Goal: Task Accomplishment & Management: Use online tool/utility

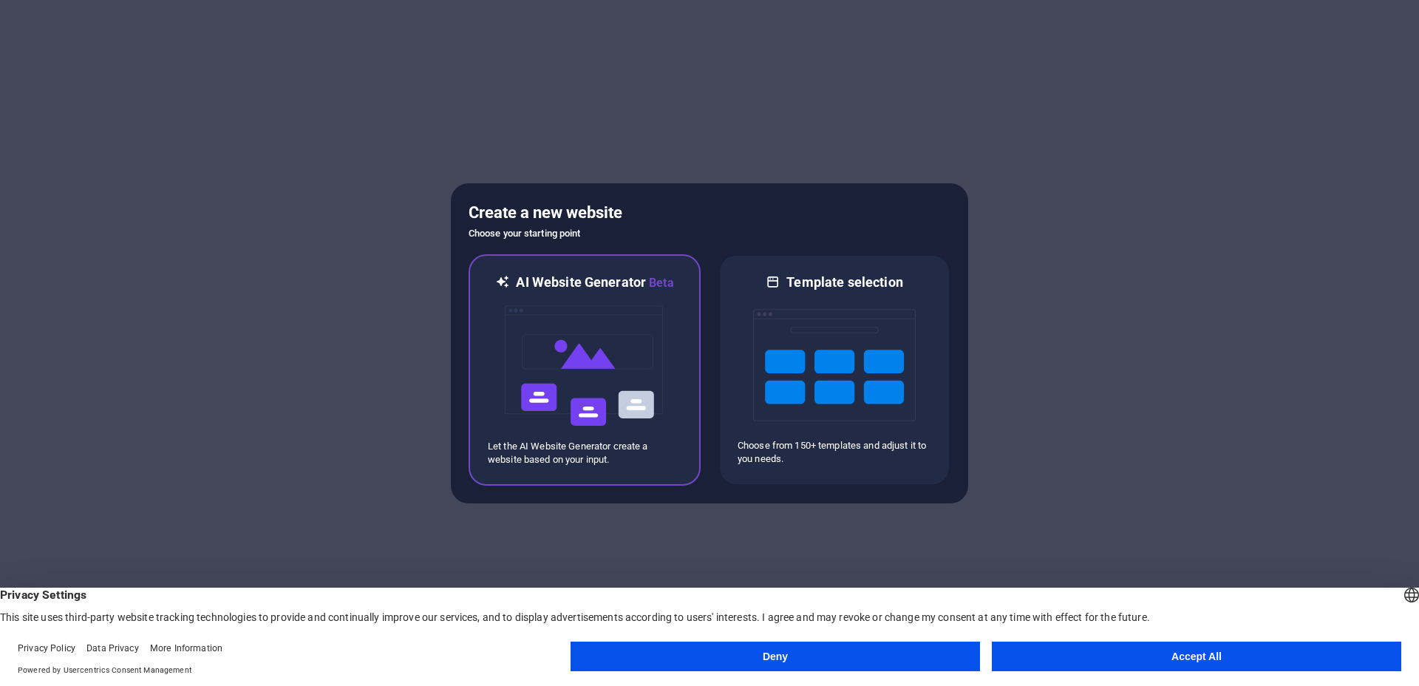
click at [662, 381] on img at bounding box center [584, 366] width 163 height 148
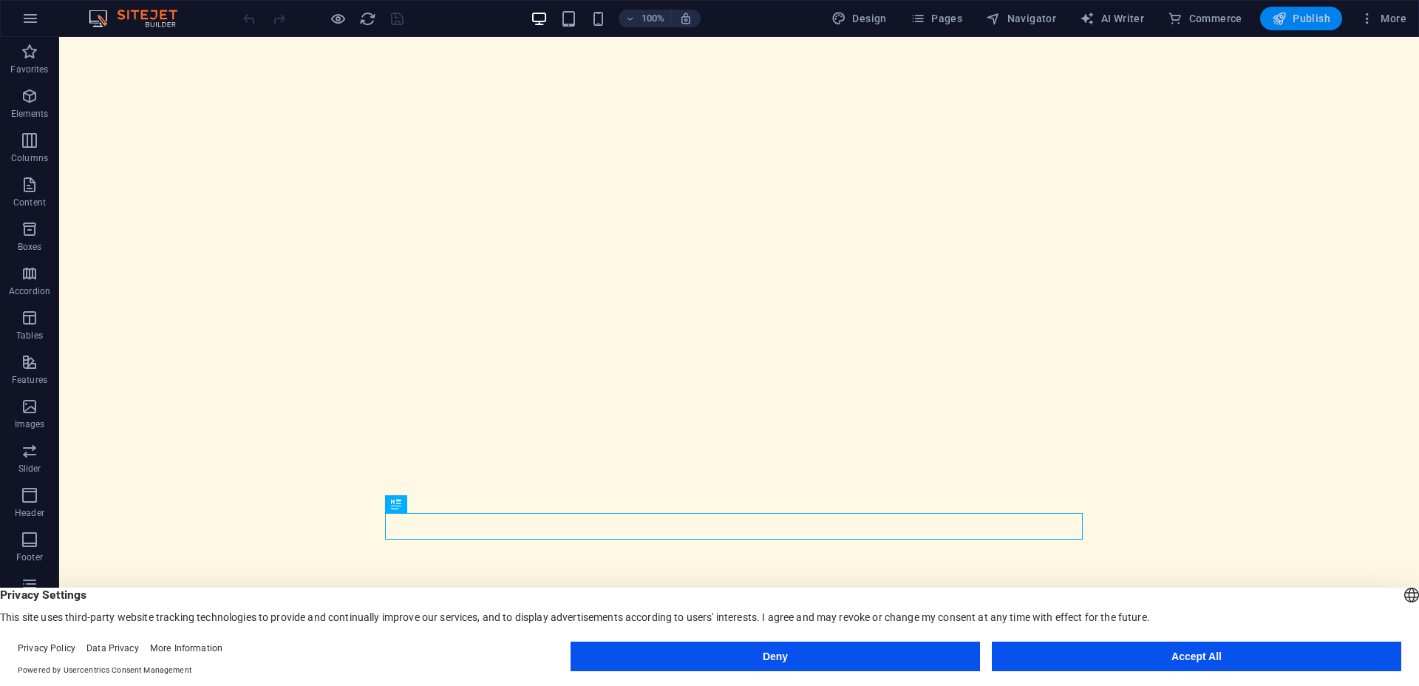
click at [1288, 18] on span "Publish" at bounding box center [1301, 18] width 58 height 15
click at [1303, 15] on span "Publish" at bounding box center [1301, 18] width 58 height 15
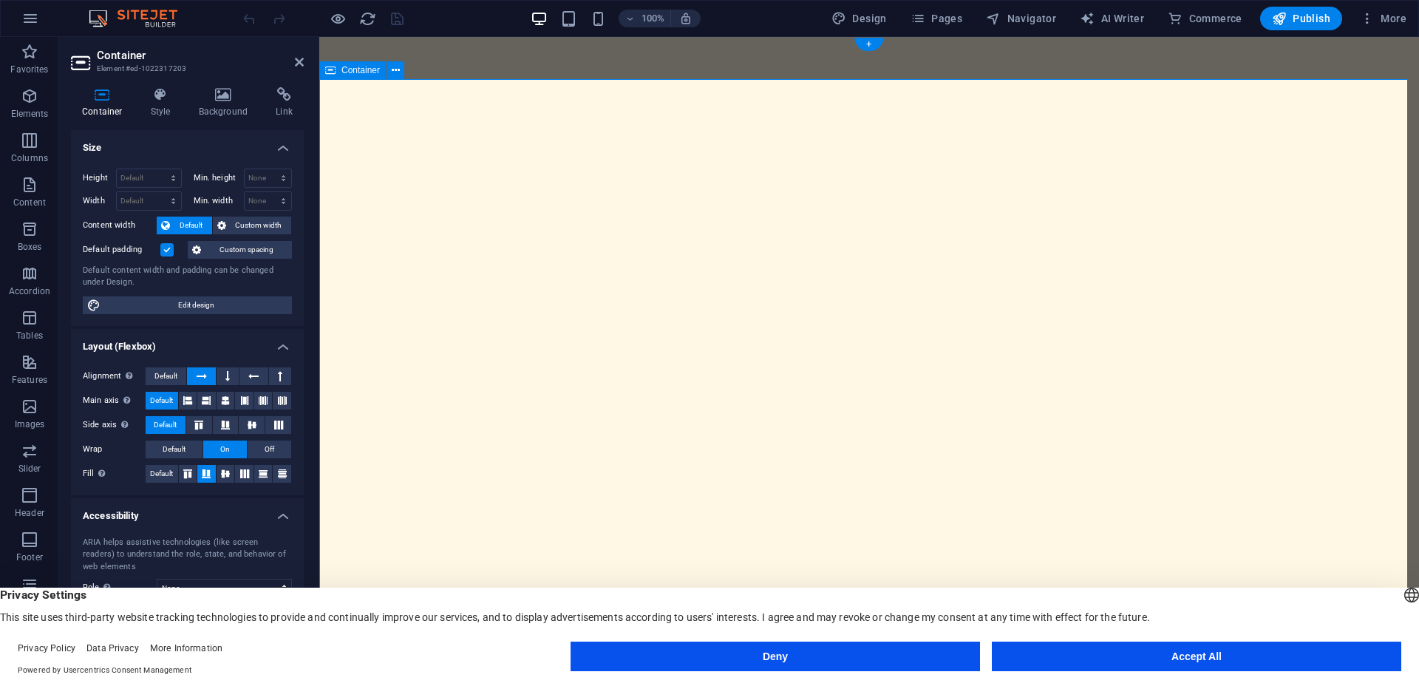
click at [223, 109] on h4 "Background" at bounding box center [227, 102] width 78 height 31
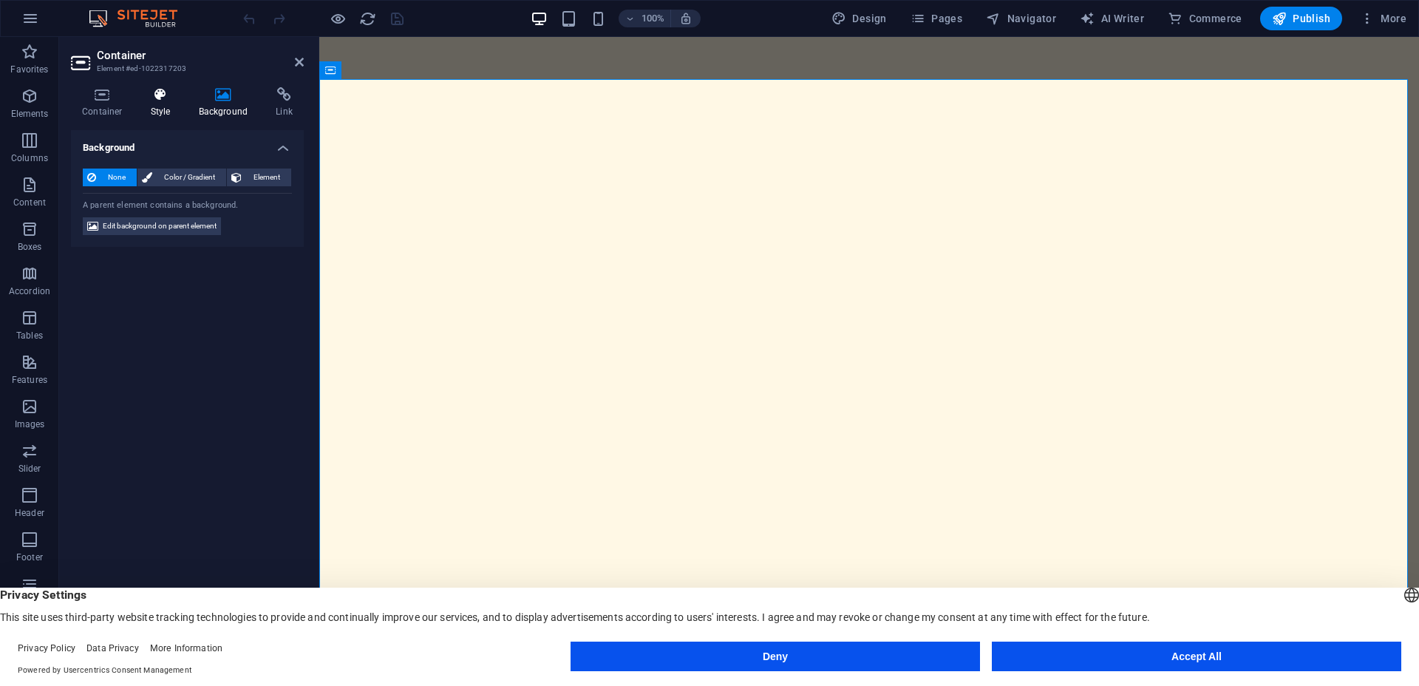
click at [163, 96] on icon at bounding box center [161, 94] width 42 height 15
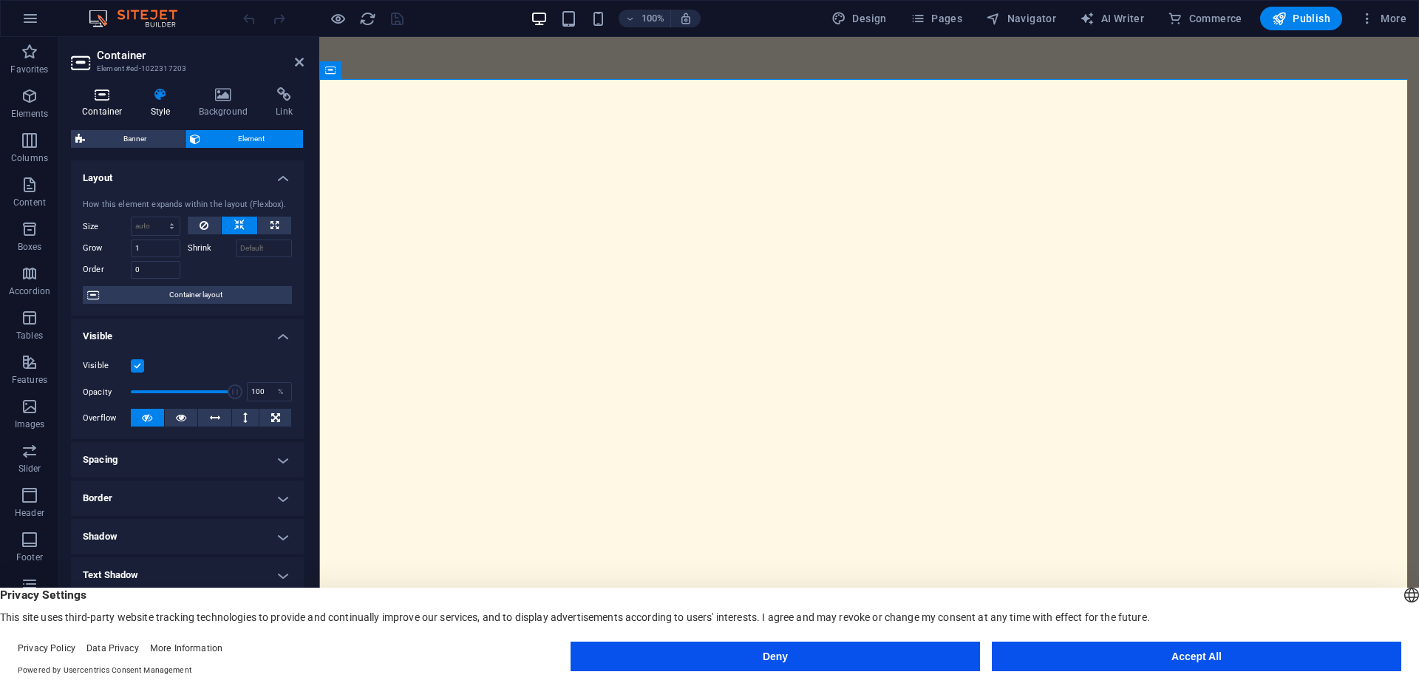
click at [96, 97] on icon at bounding box center [102, 94] width 63 height 15
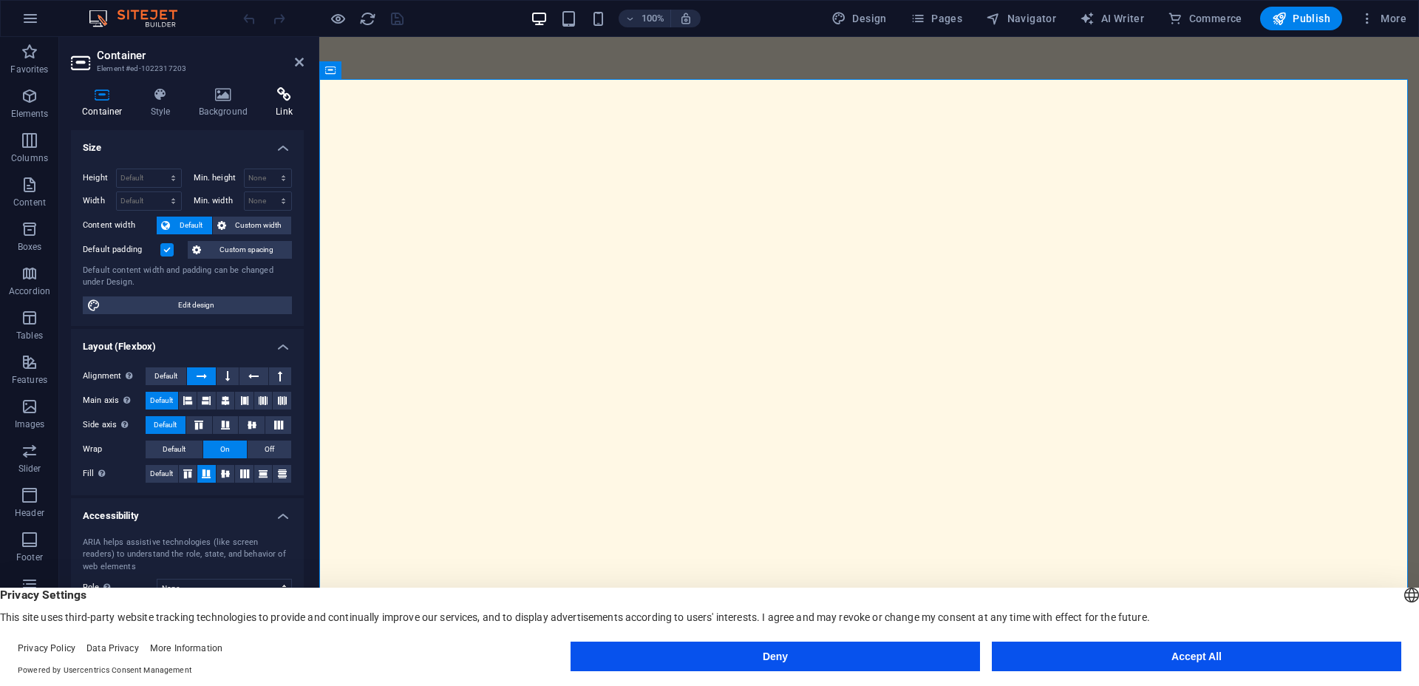
click at [270, 101] on icon at bounding box center [284, 94] width 39 height 15
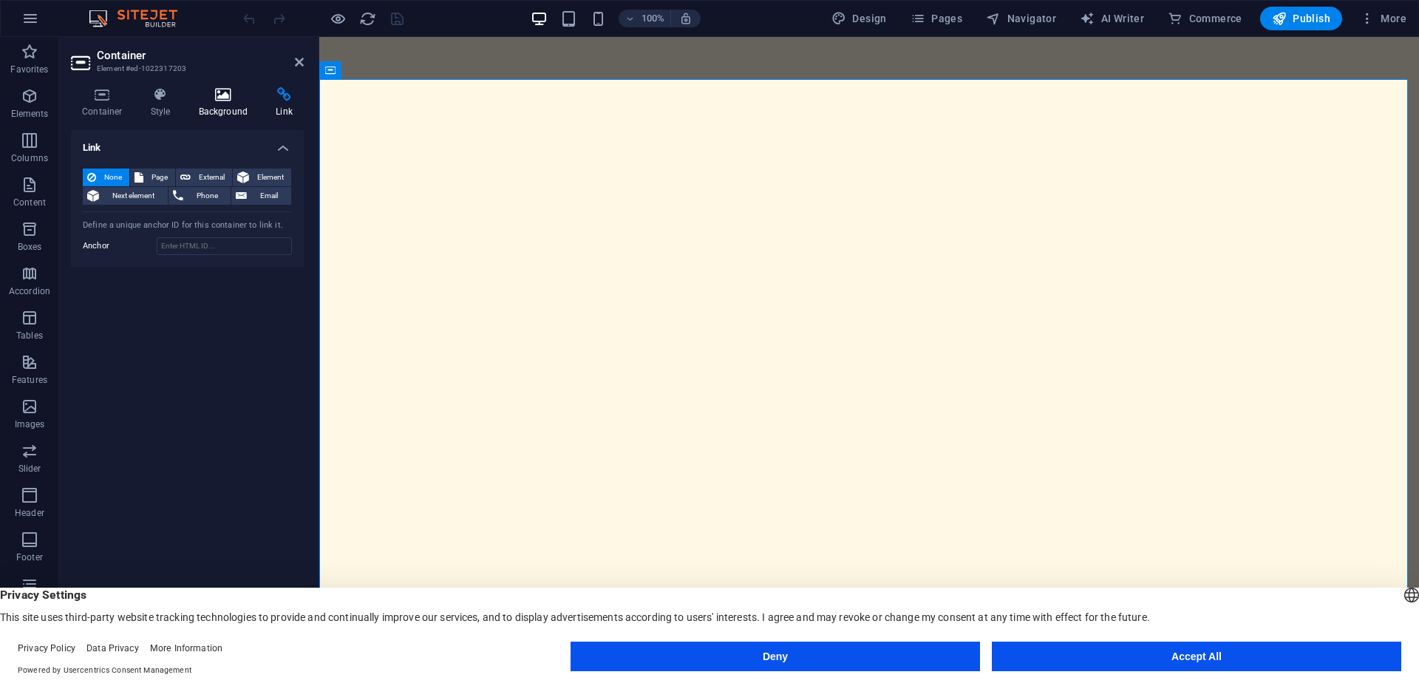
click at [239, 103] on h4 "Background" at bounding box center [227, 102] width 78 height 31
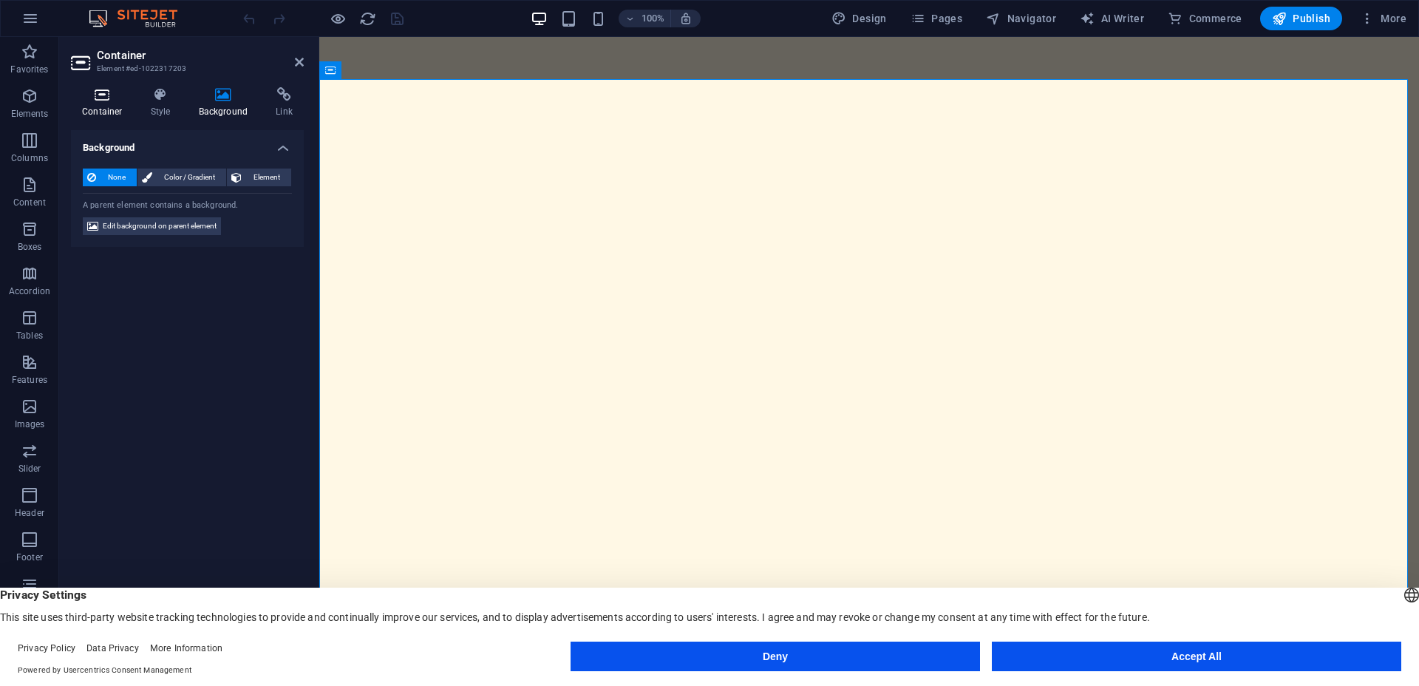
click at [106, 95] on icon at bounding box center [102, 94] width 63 height 15
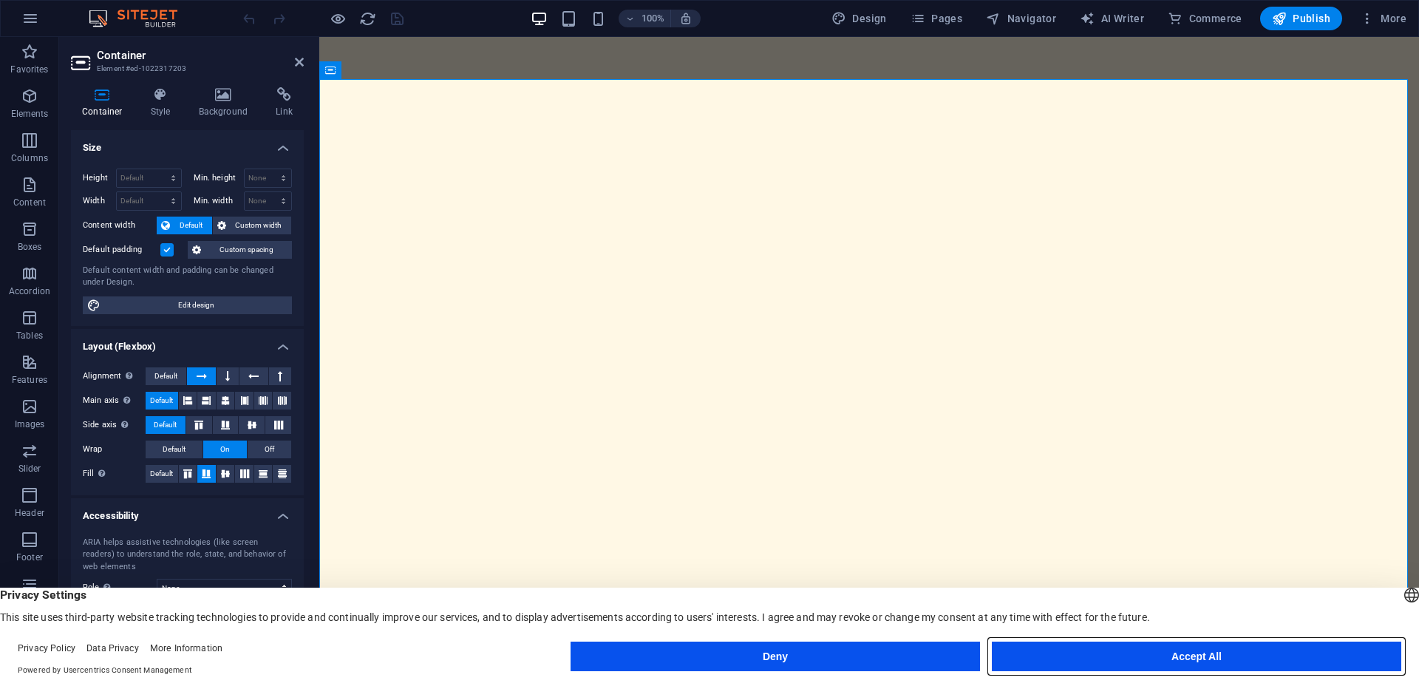
click at [1115, 650] on button "Accept All" at bounding box center [1197, 657] width 410 height 30
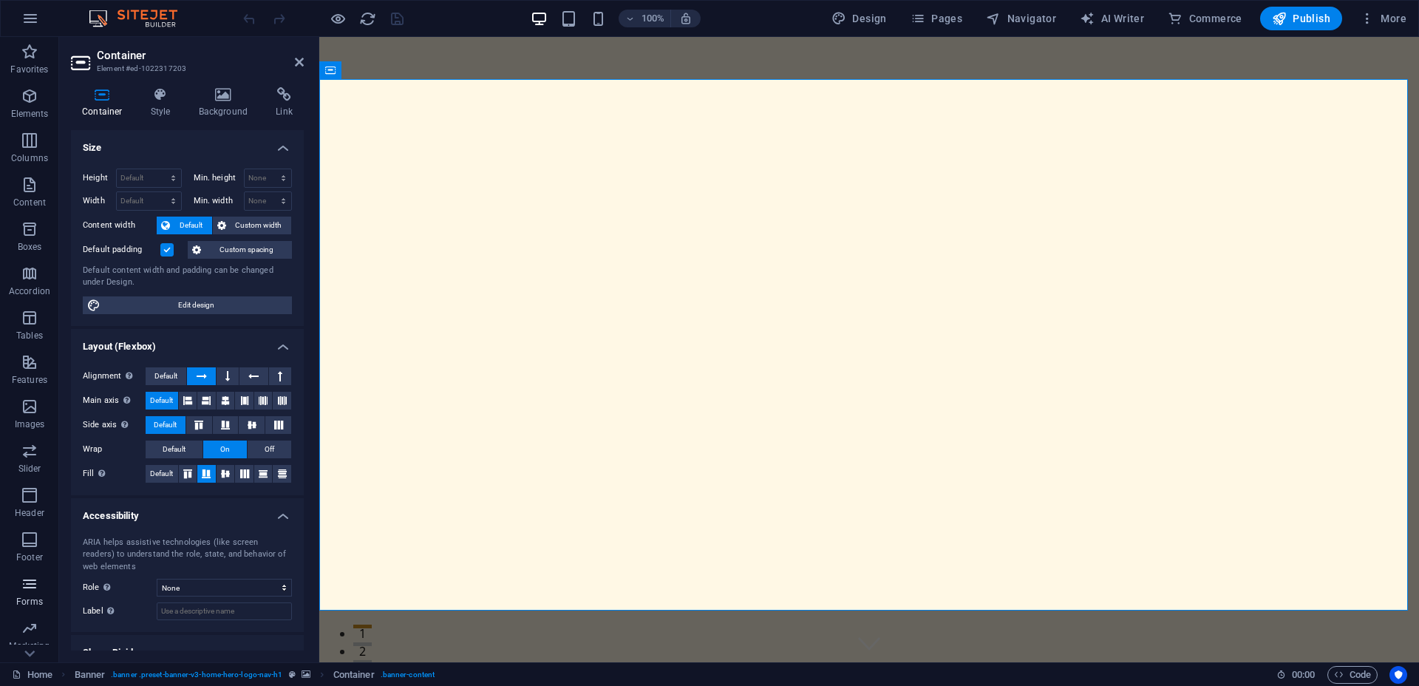
scroll to position [84, 0]
click at [582, 17] on div "100%" at bounding box center [615, 19] width 171 height 24
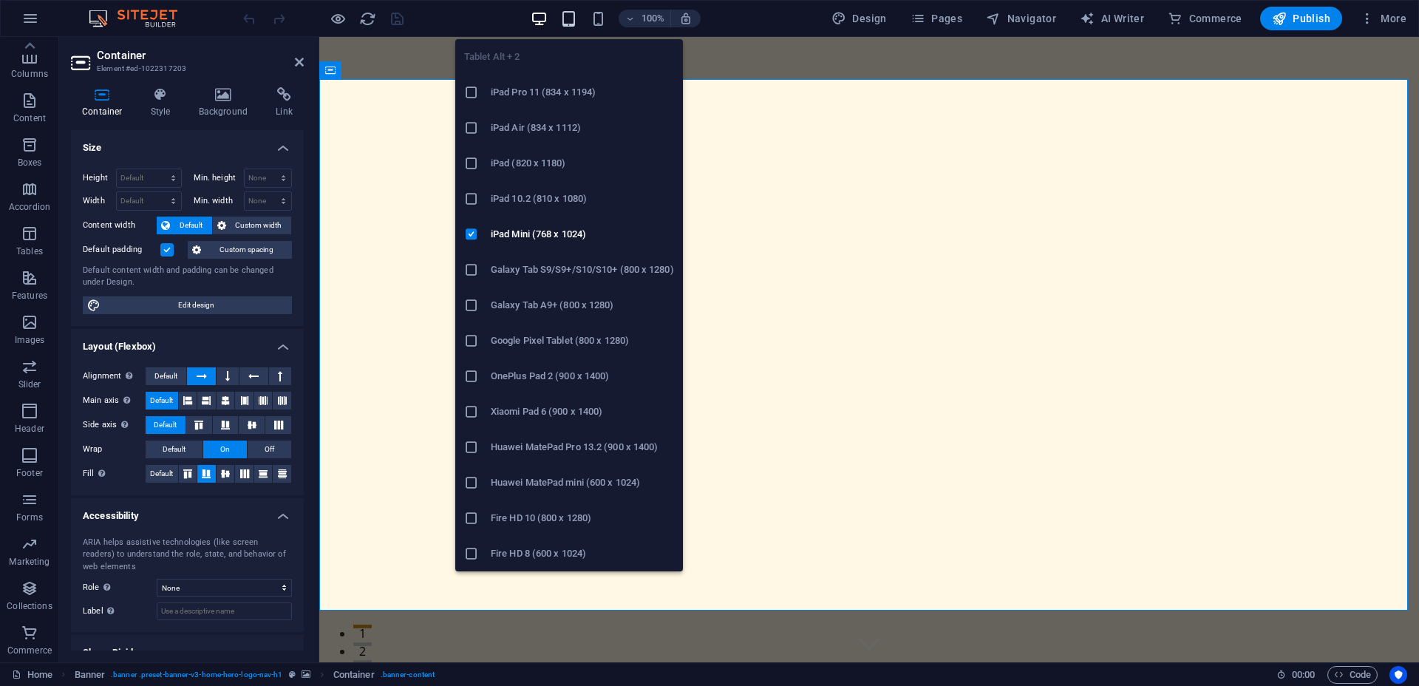
click at [563, 16] on icon "button" at bounding box center [568, 18] width 17 height 17
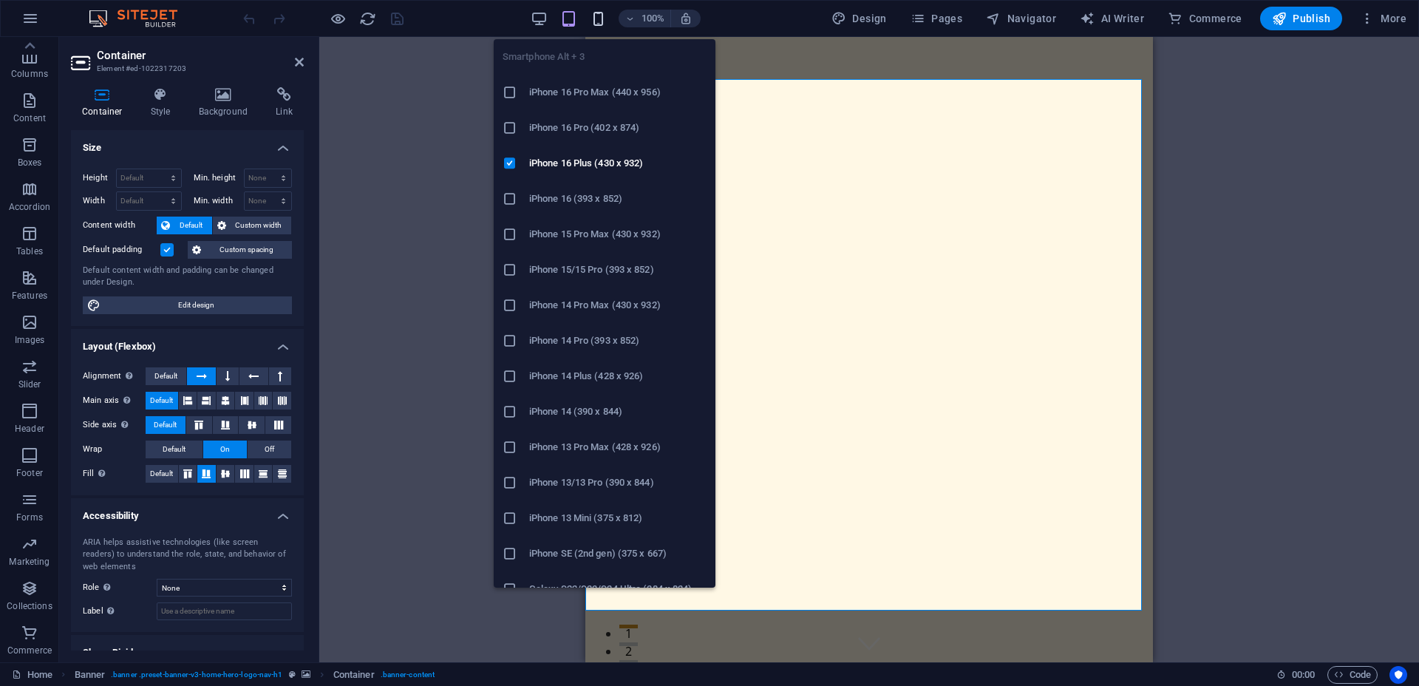
click at [600, 21] on icon "button" at bounding box center [598, 18] width 17 height 17
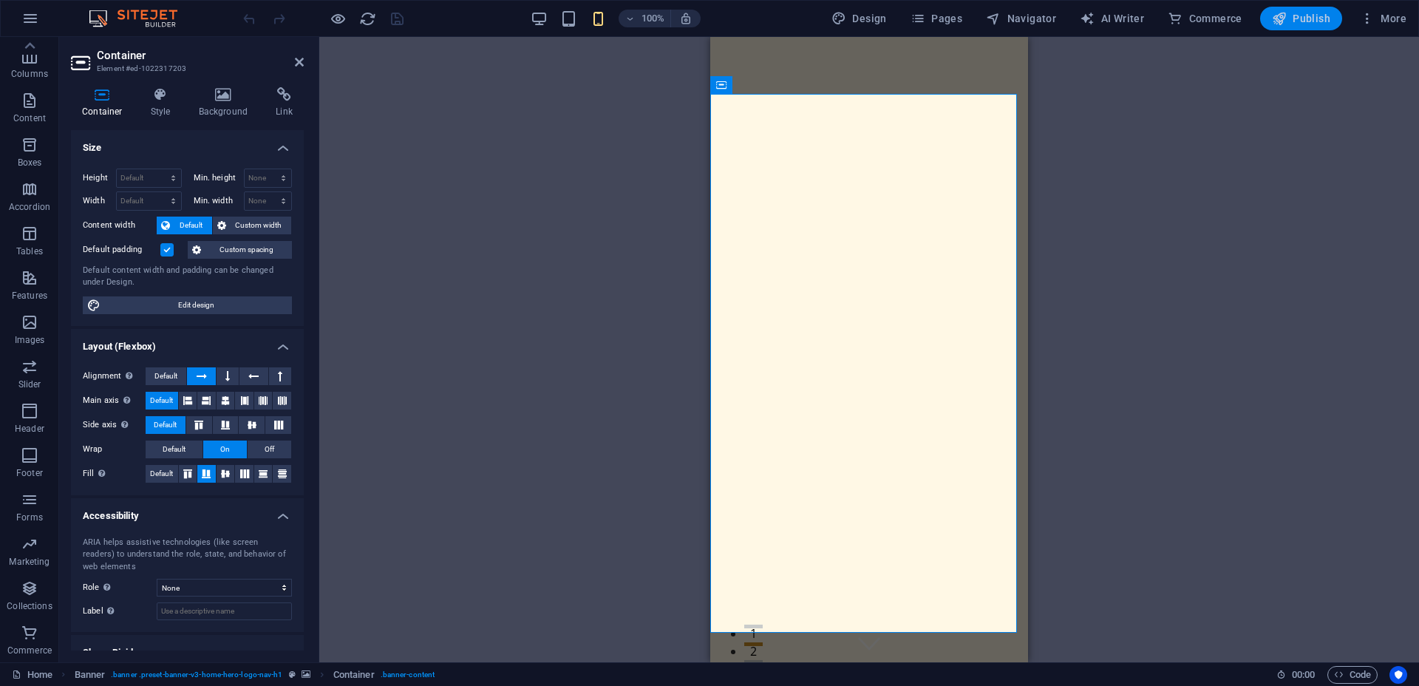
click at [1289, 17] on span "Publish" at bounding box center [1301, 18] width 58 height 15
